Goal: Information Seeking & Learning: Learn about a topic

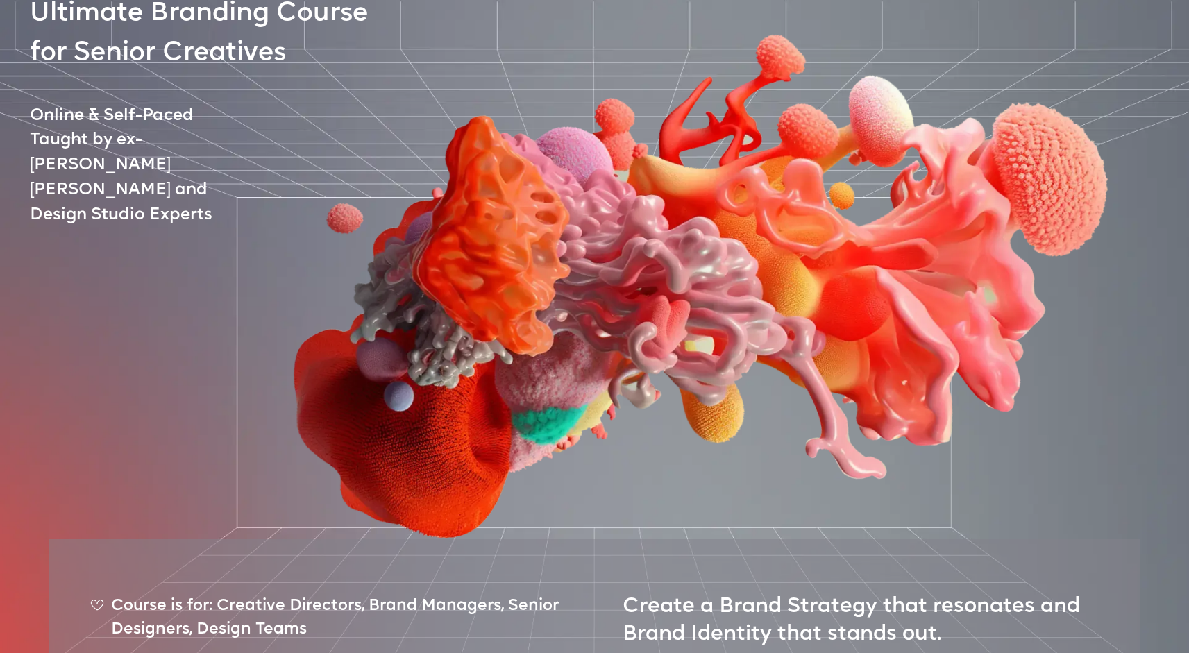
scroll to position [206, 0]
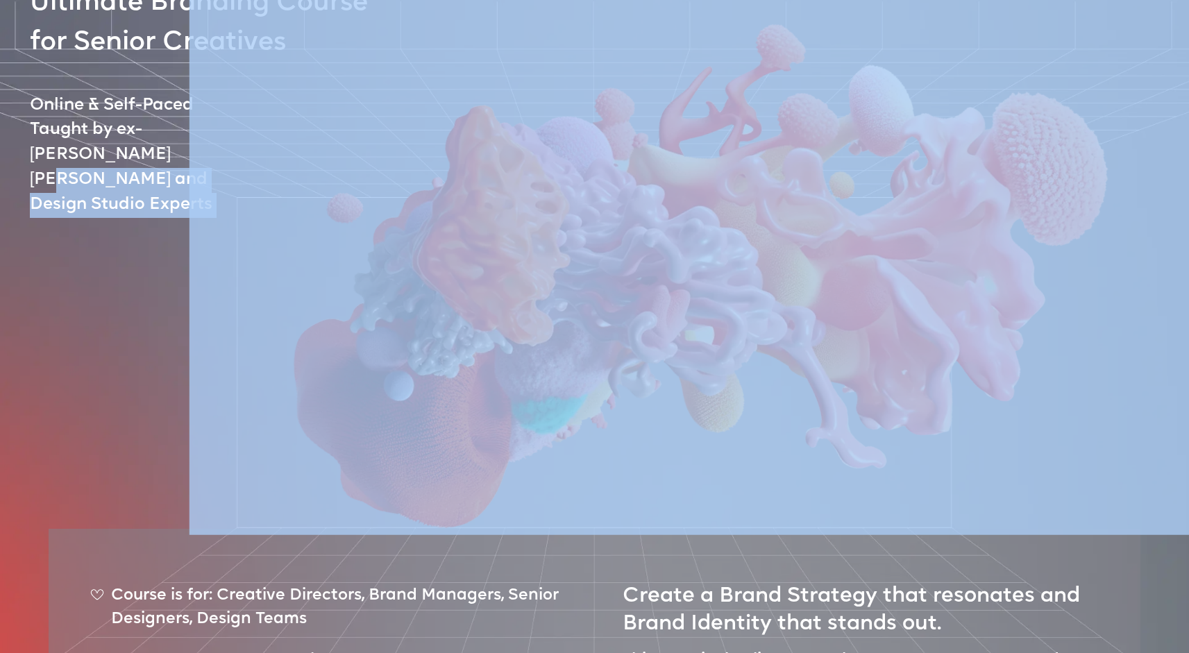
drag, startPoint x: 75, startPoint y: 162, endPoint x: 347, endPoint y: 180, distance: 272.6
click at [347, 180] on div "BRANDING NOW Ultimate Branding Course for Senior Creatives Online & Self-Paced …" at bounding box center [594, 348] width 1189 height 995
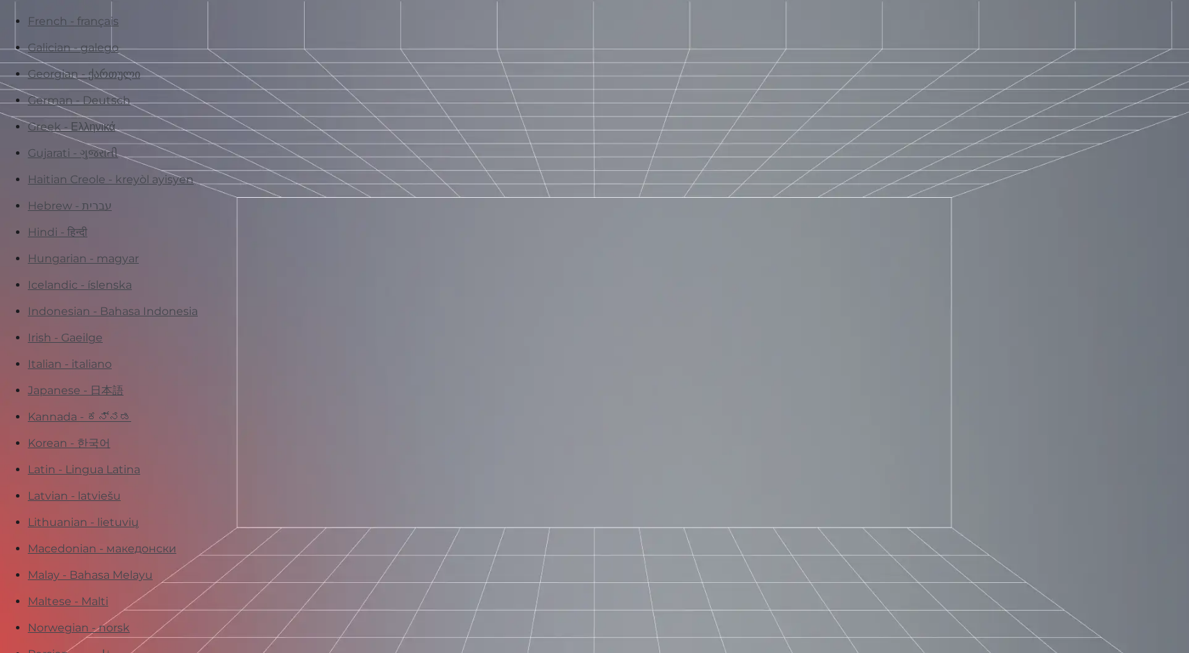
scroll to position [607, 0]
drag, startPoint x: 162, startPoint y: 286, endPoint x: 289, endPoint y: 303, distance: 128.9
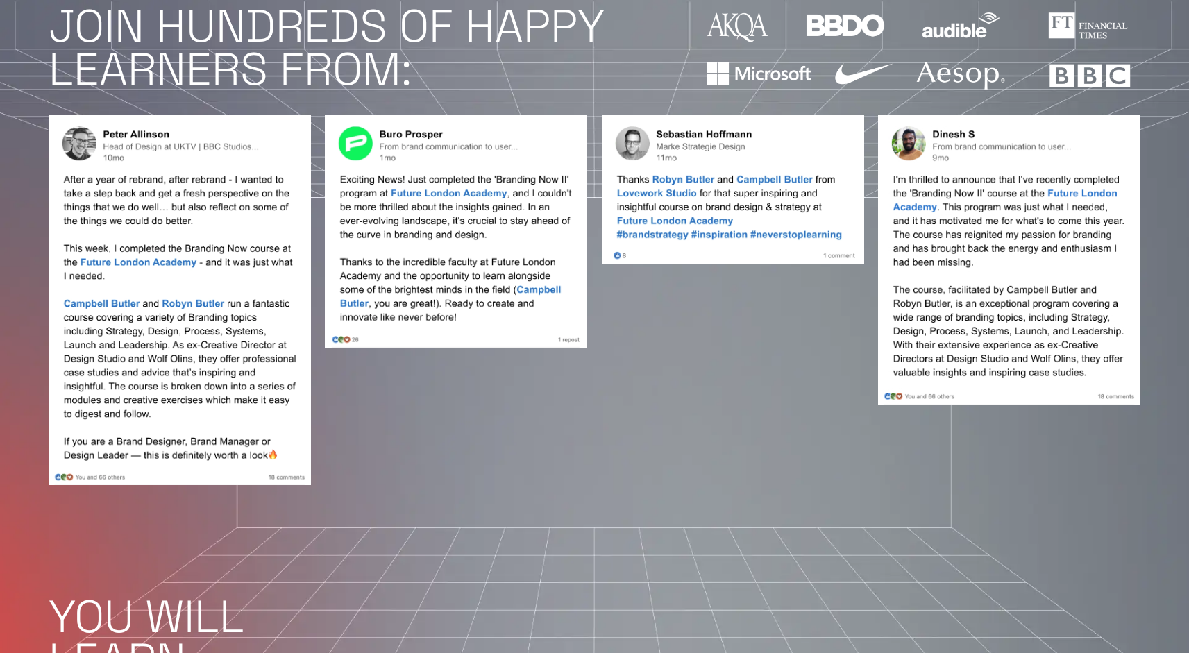
scroll to position [3169, 0]
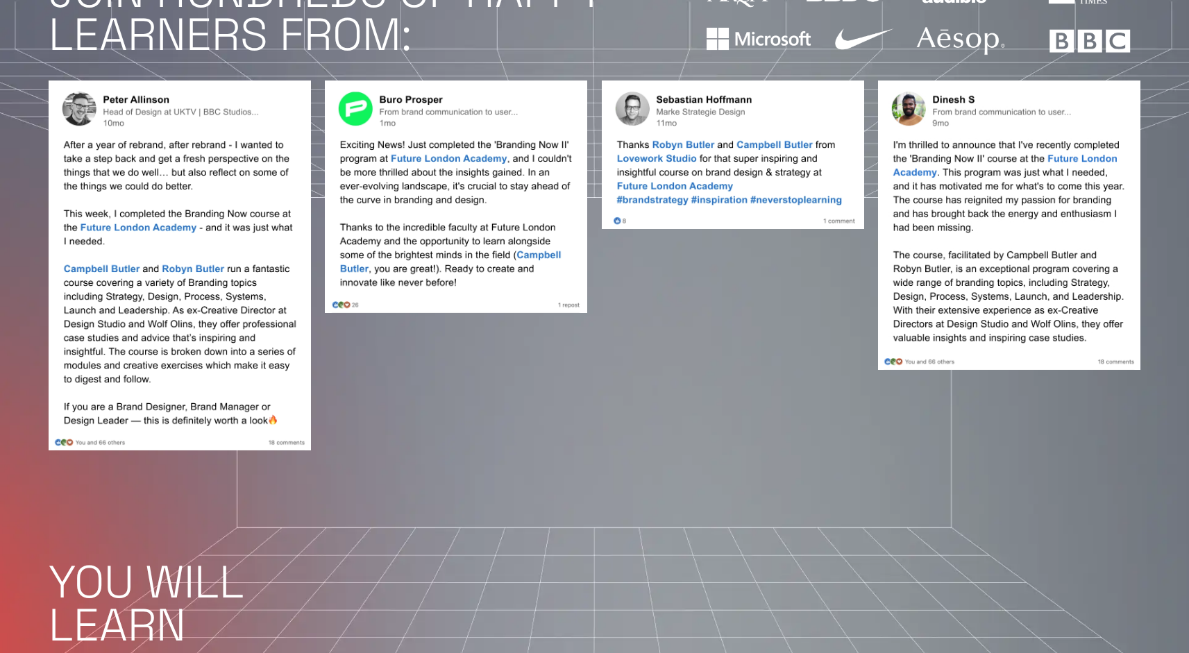
scroll to position [3166, 0]
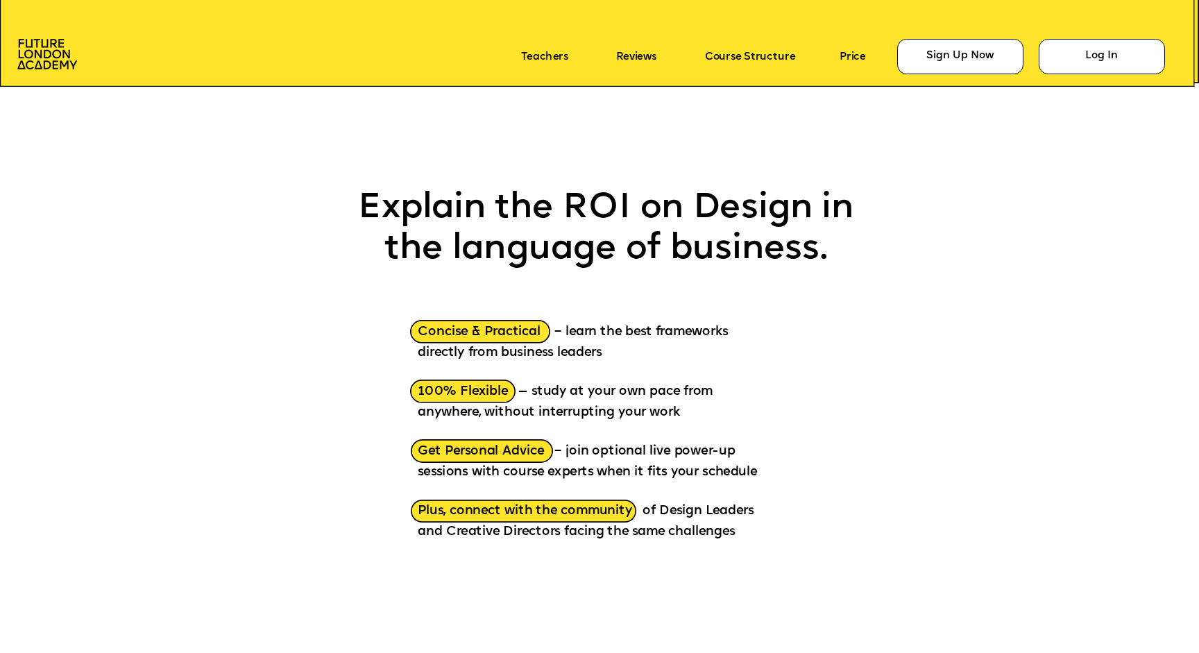
scroll to position [1710, 0]
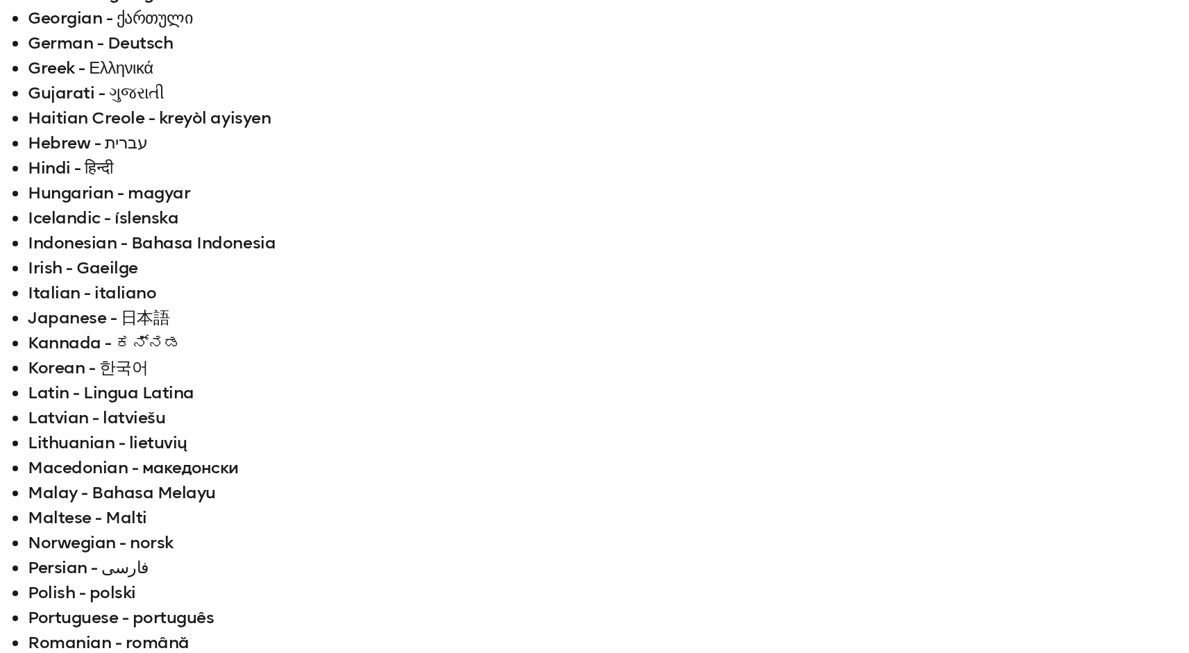
scroll to position [666, 0]
